Goal: Information Seeking & Learning: Learn about a topic

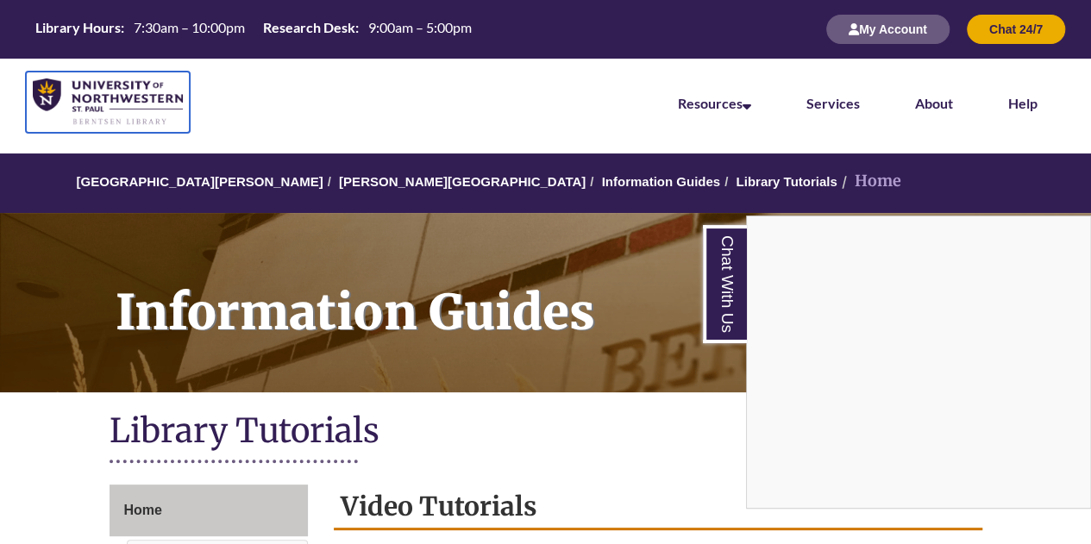
click at [111, 106] on img at bounding box center [108, 102] width 150 height 47
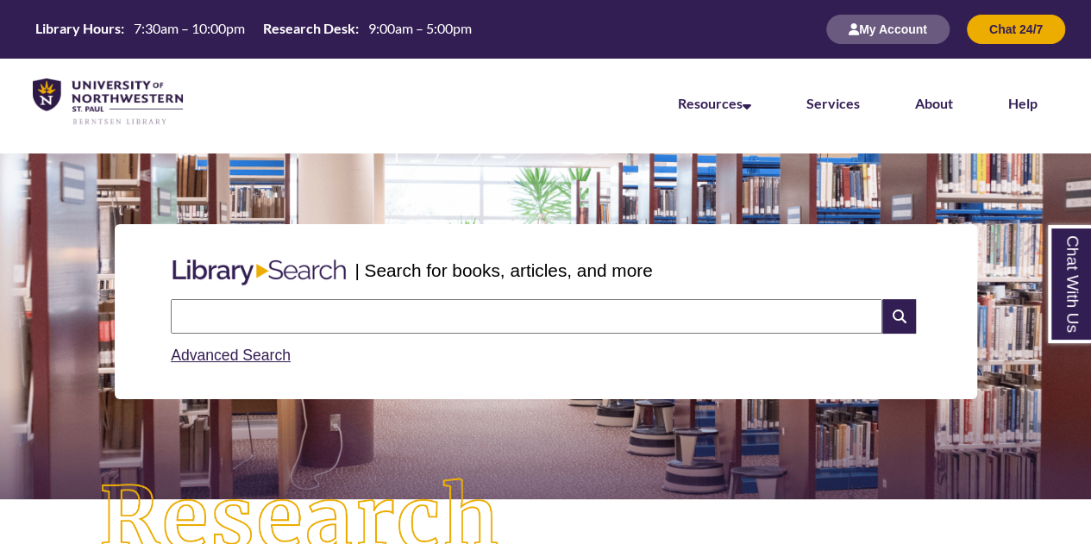
scroll to position [1, 0]
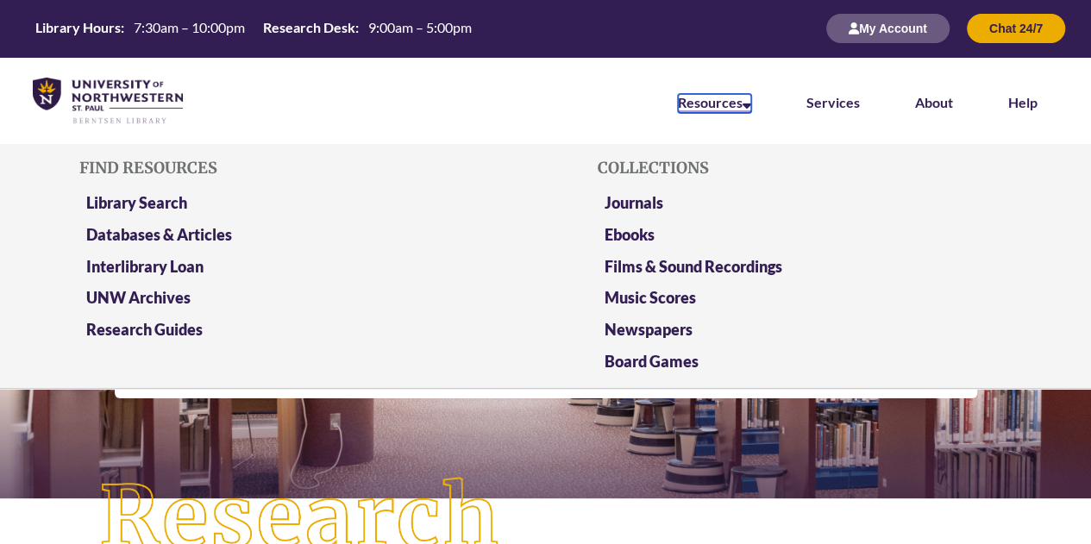
click at [726, 99] on link "Resources" at bounding box center [714, 103] width 73 height 19
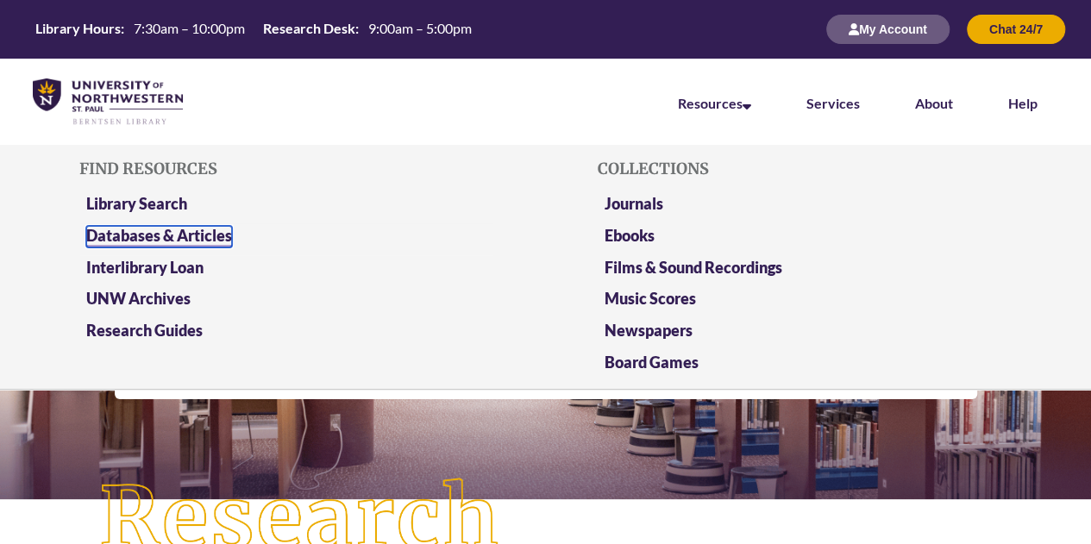
click at [104, 236] on link "Databases & Articles" at bounding box center [159, 237] width 146 height 22
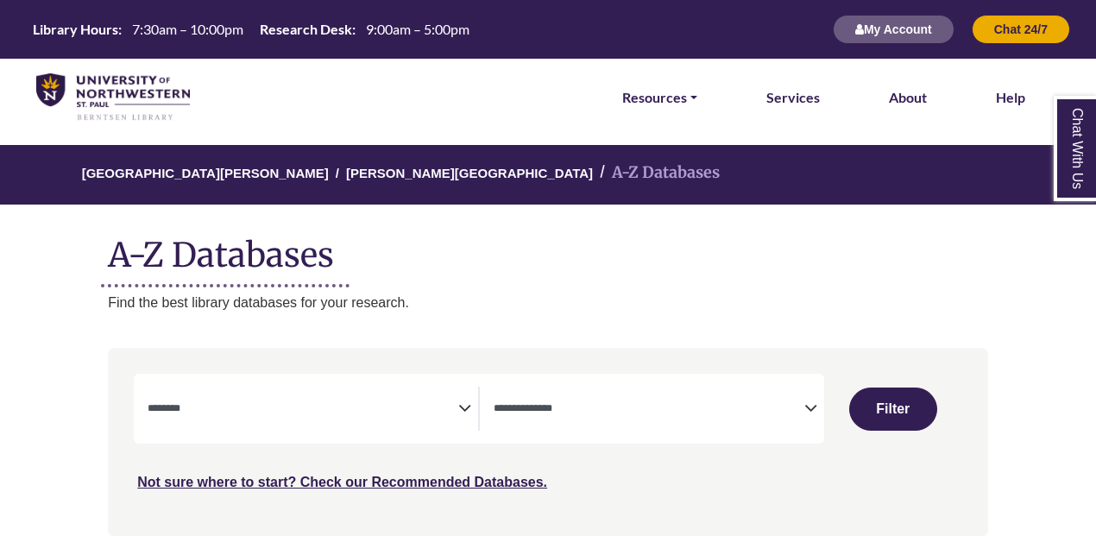
select select "Database Subject Filter"
select select "Database Types Filter"
select select "Database Subject Filter"
select select "Database Types Filter"
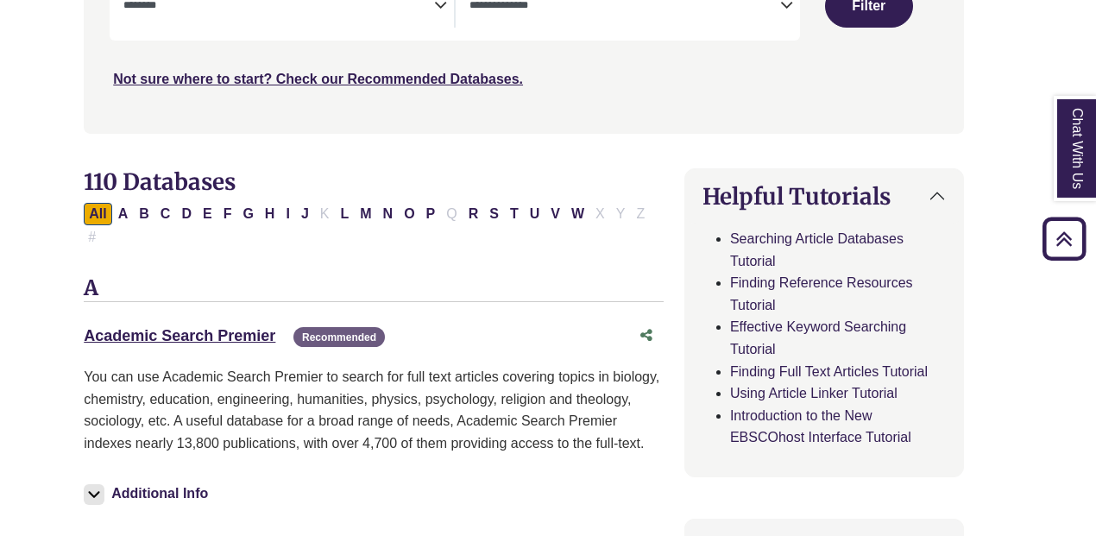
scroll to position [405, 24]
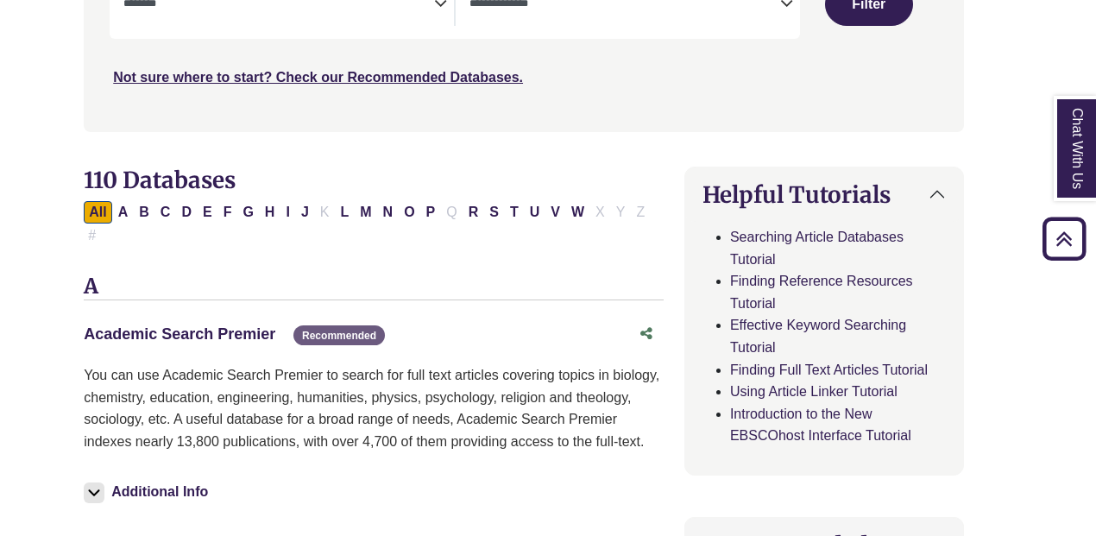
click at [154, 325] on link "Academic Search Premier This link opens in a new window" at bounding box center [180, 333] width 192 height 17
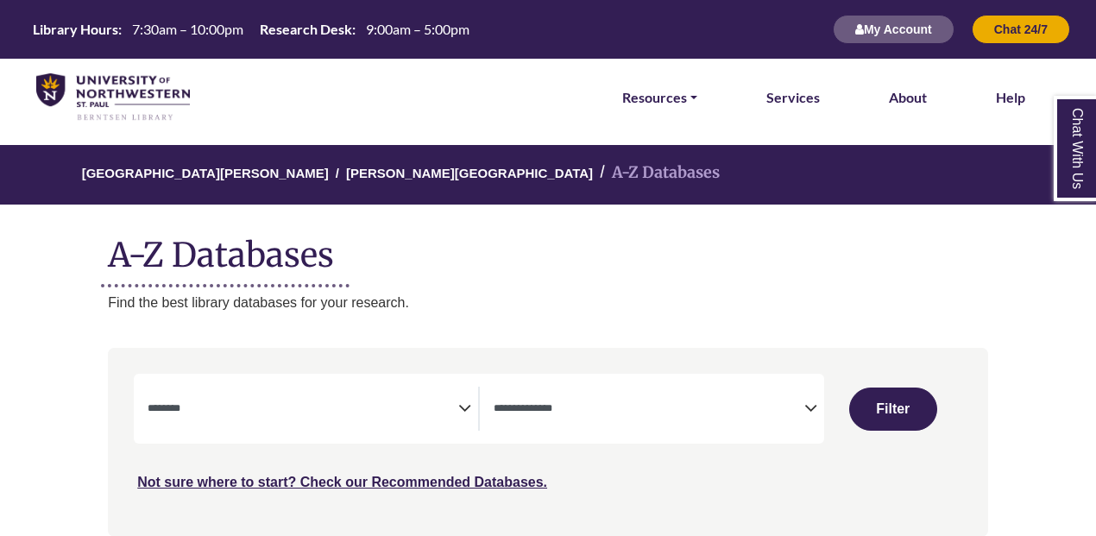
select select "Database Subject Filter"
select select "Database Types Filter"
select select "Database Subject Filter"
select select "Database Types Filter"
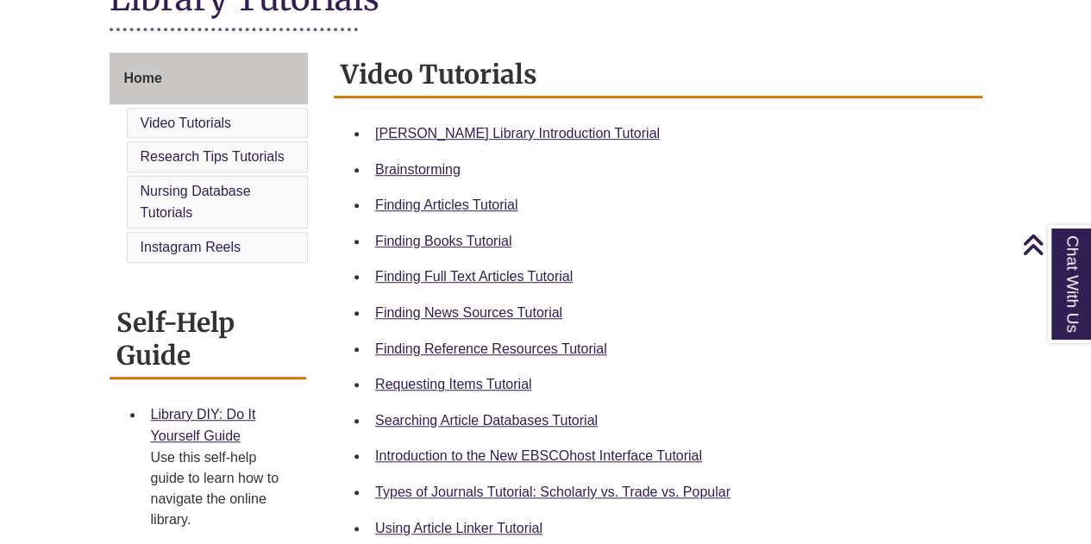
scroll to position [434, 0]
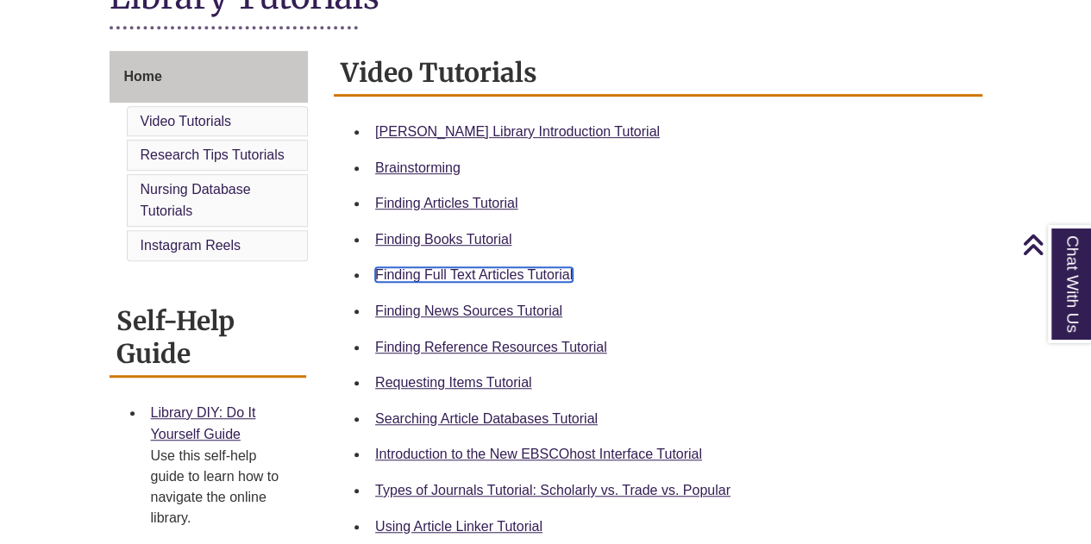
click at [411, 273] on link "Finding Full Text Articles Tutorial" at bounding box center [474, 274] width 198 height 15
